Goal: Task Accomplishment & Management: Manage account settings

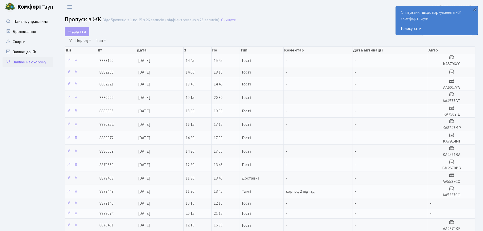
select select "25"
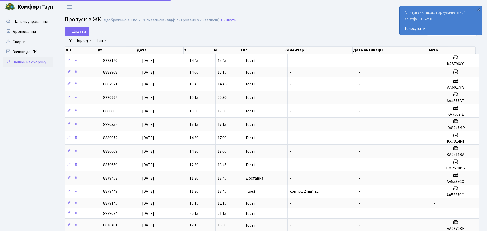
select select "25"
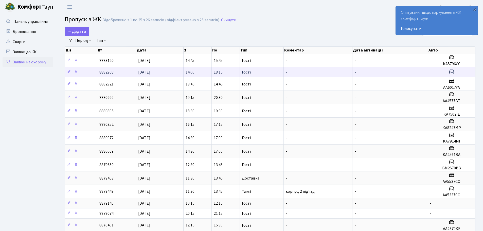
click at [256, 73] on td "Гості" at bounding box center [262, 72] width 44 height 10
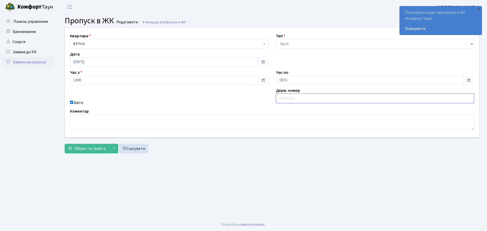
click at [325, 98] on input "text" at bounding box center [375, 99] width 198 height 10
type input "У"
click at [284, 97] on input "Ка1290КА" at bounding box center [375, 99] width 198 height 10
click at [284, 96] on input "Ка1290КА" at bounding box center [375, 99] width 198 height 10
type input "КА1290КА"
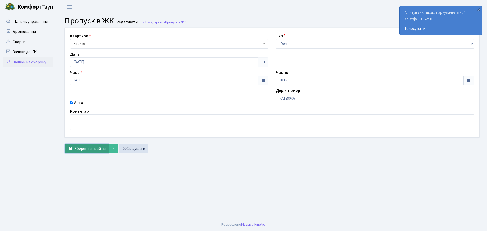
click at [95, 149] on span "Зберегти і вийти" at bounding box center [89, 149] width 31 height 6
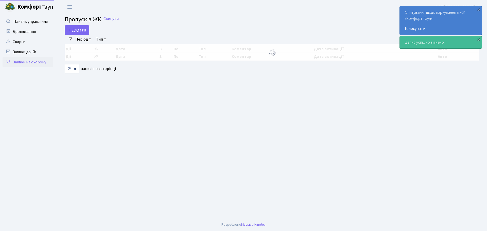
select select "25"
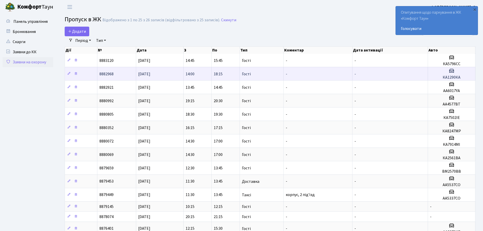
click at [236, 72] on td "18:15" at bounding box center [226, 73] width 28 height 13
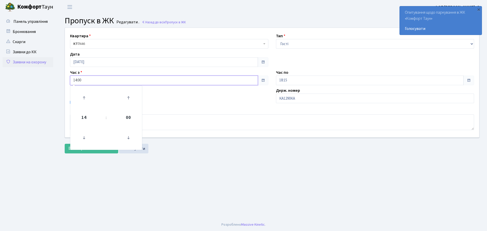
click at [97, 81] on input "14:00" at bounding box center [164, 81] width 188 height 10
type input "16:00"
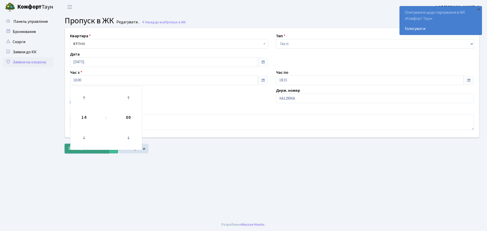
click at [91, 153] on button "Зберегти і вийти" at bounding box center [87, 149] width 44 height 10
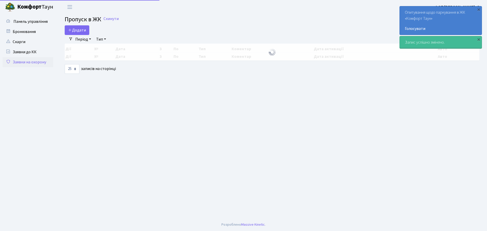
select select "25"
